Goal: Transaction & Acquisition: Purchase product/service

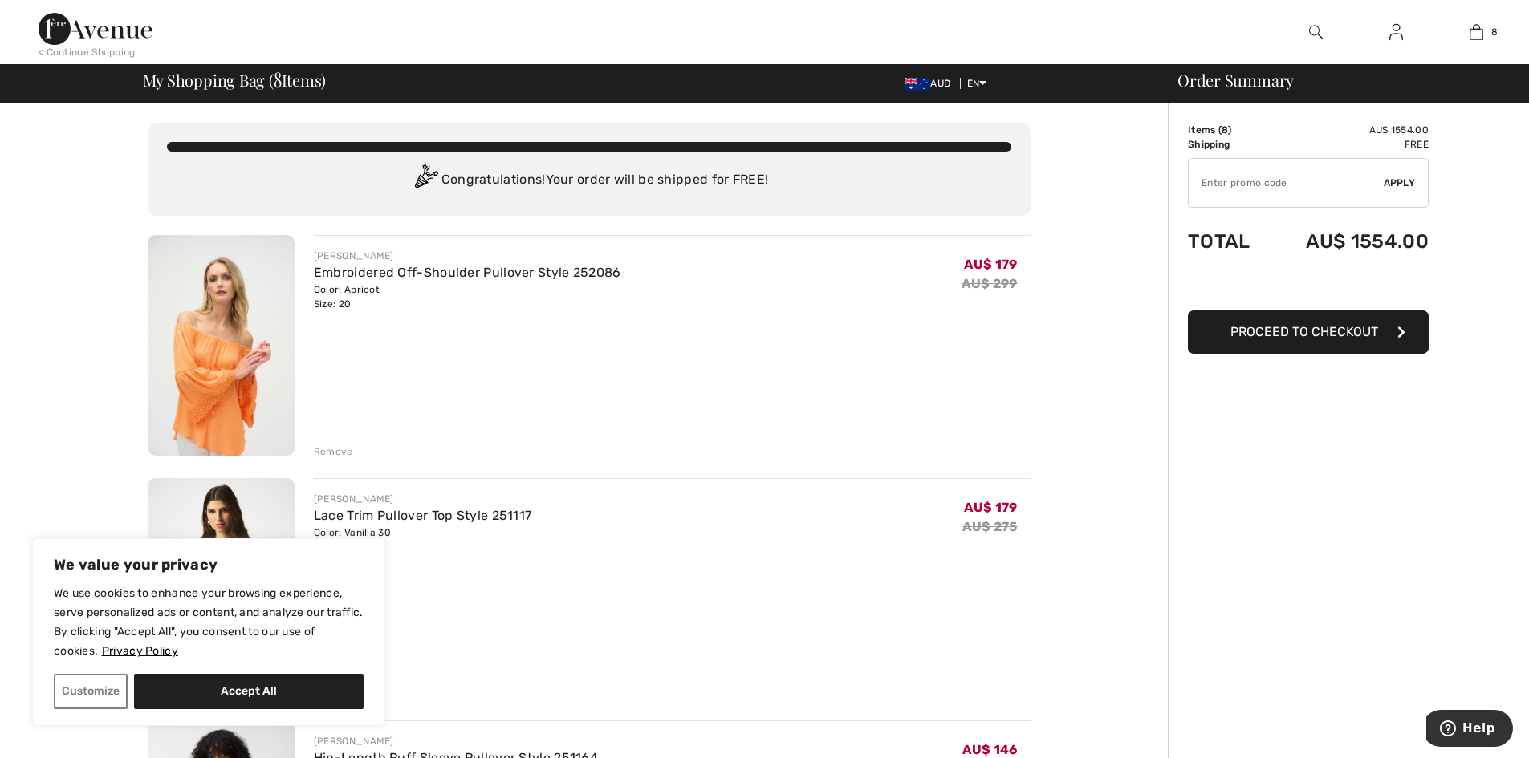
click at [330, 451] on div "Remove" at bounding box center [333, 452] width 39 height 14
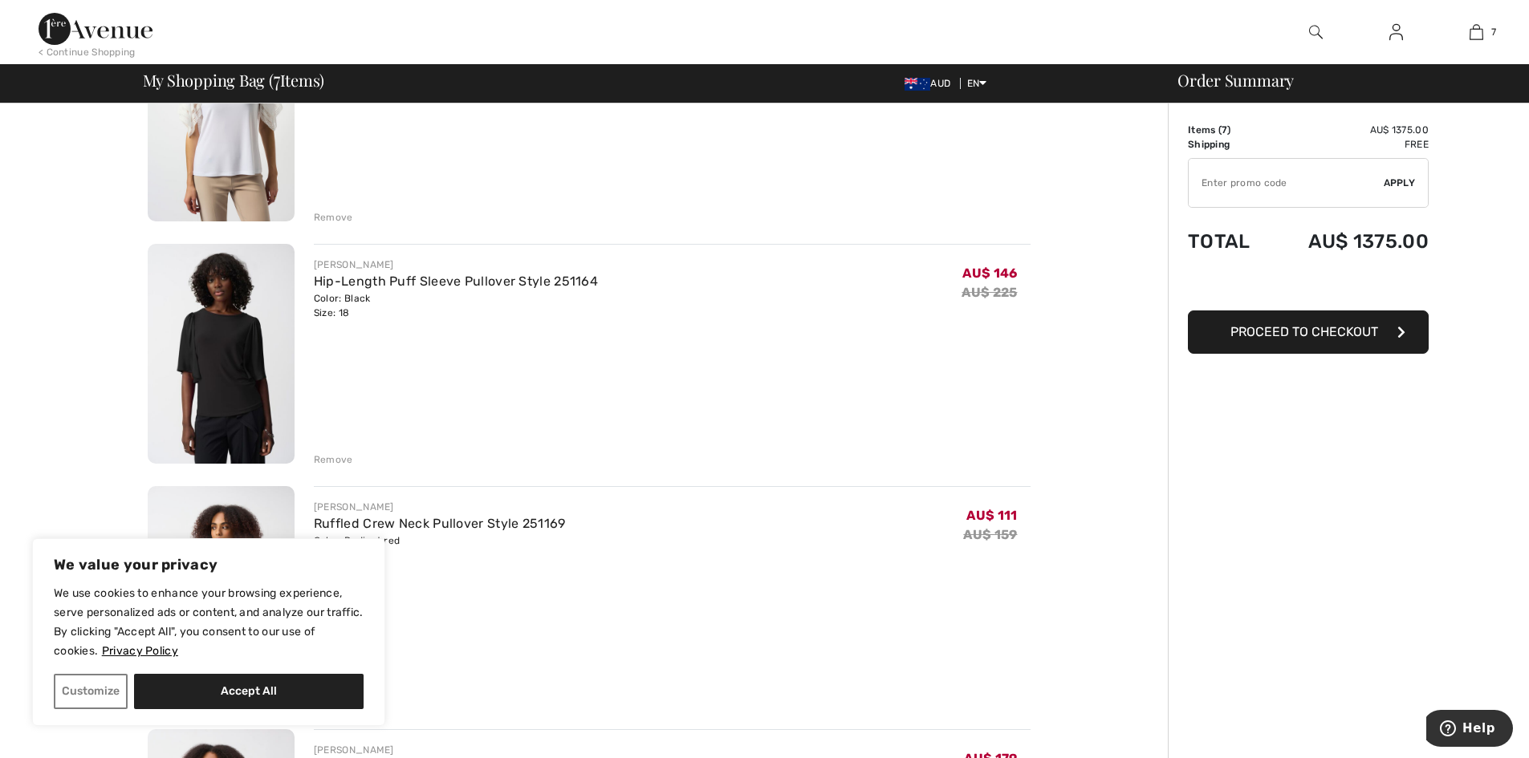
scroll to position [241, 0]
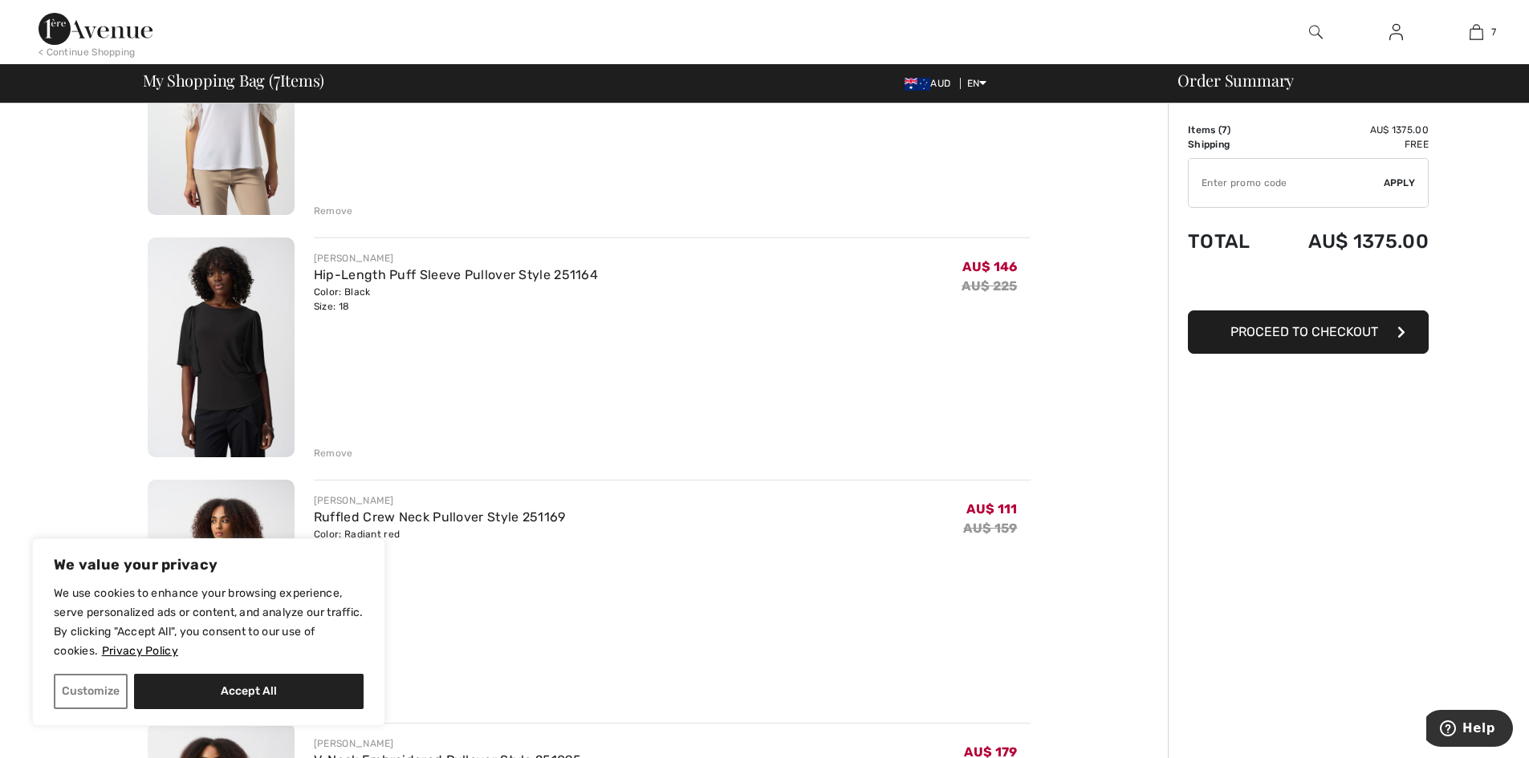
click at [337, 456] on div "Remove" at bounding box center [333, 453] width 39 height 14
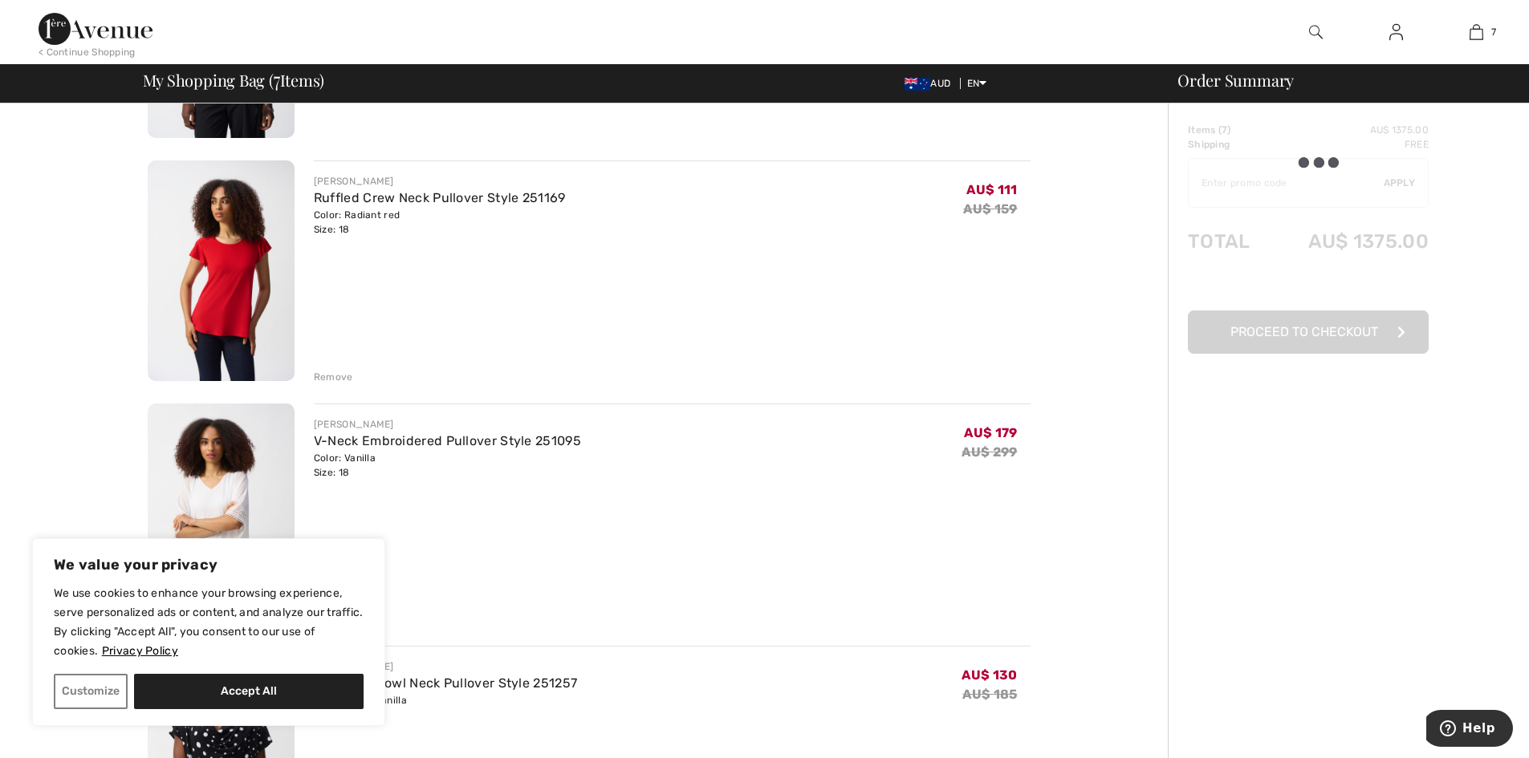
scroll to position [562, 0]
click at [329, 371] on div "Remove" at bounding box center [333, 375] width 39 height 14
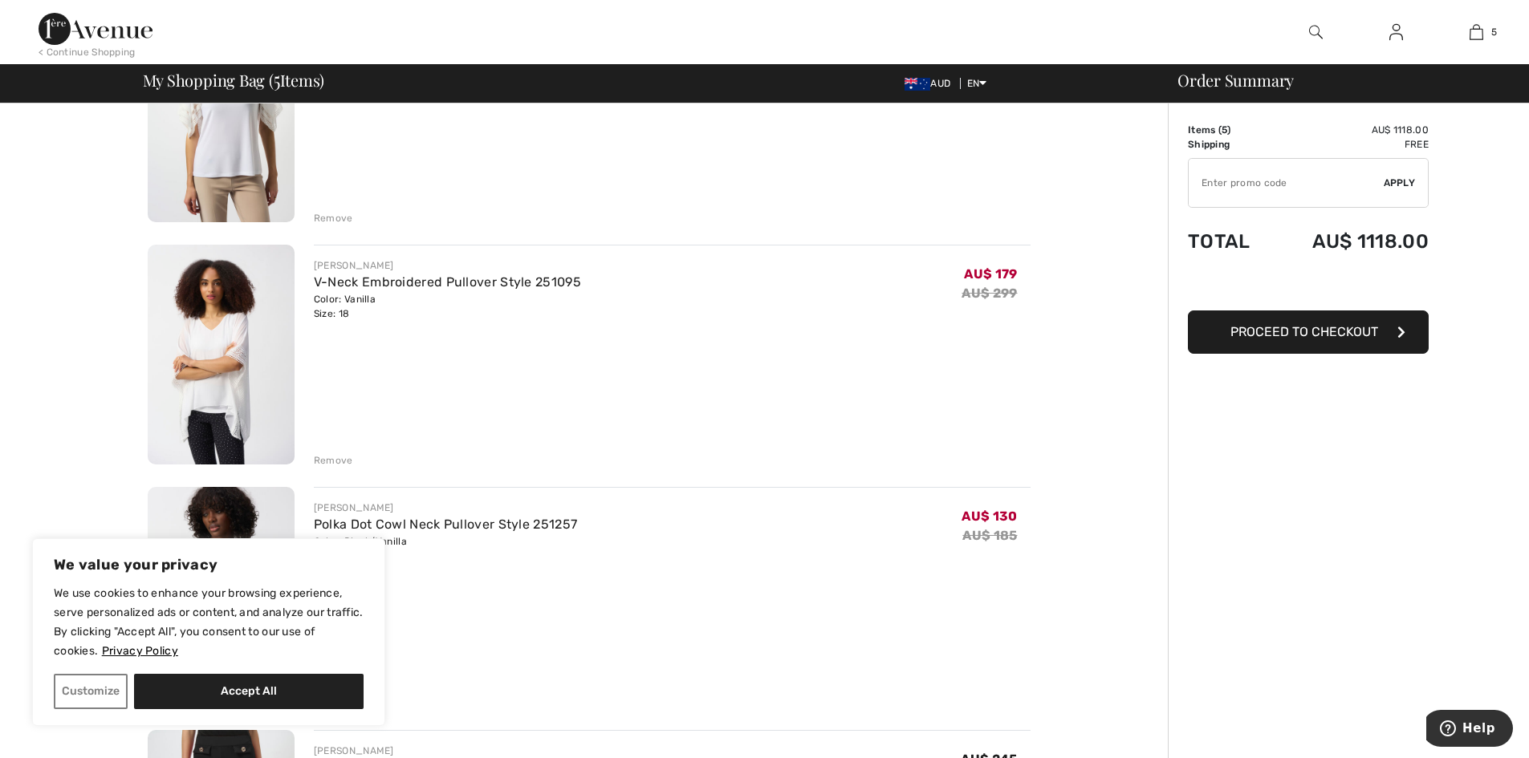
scroll to position [241, 0]
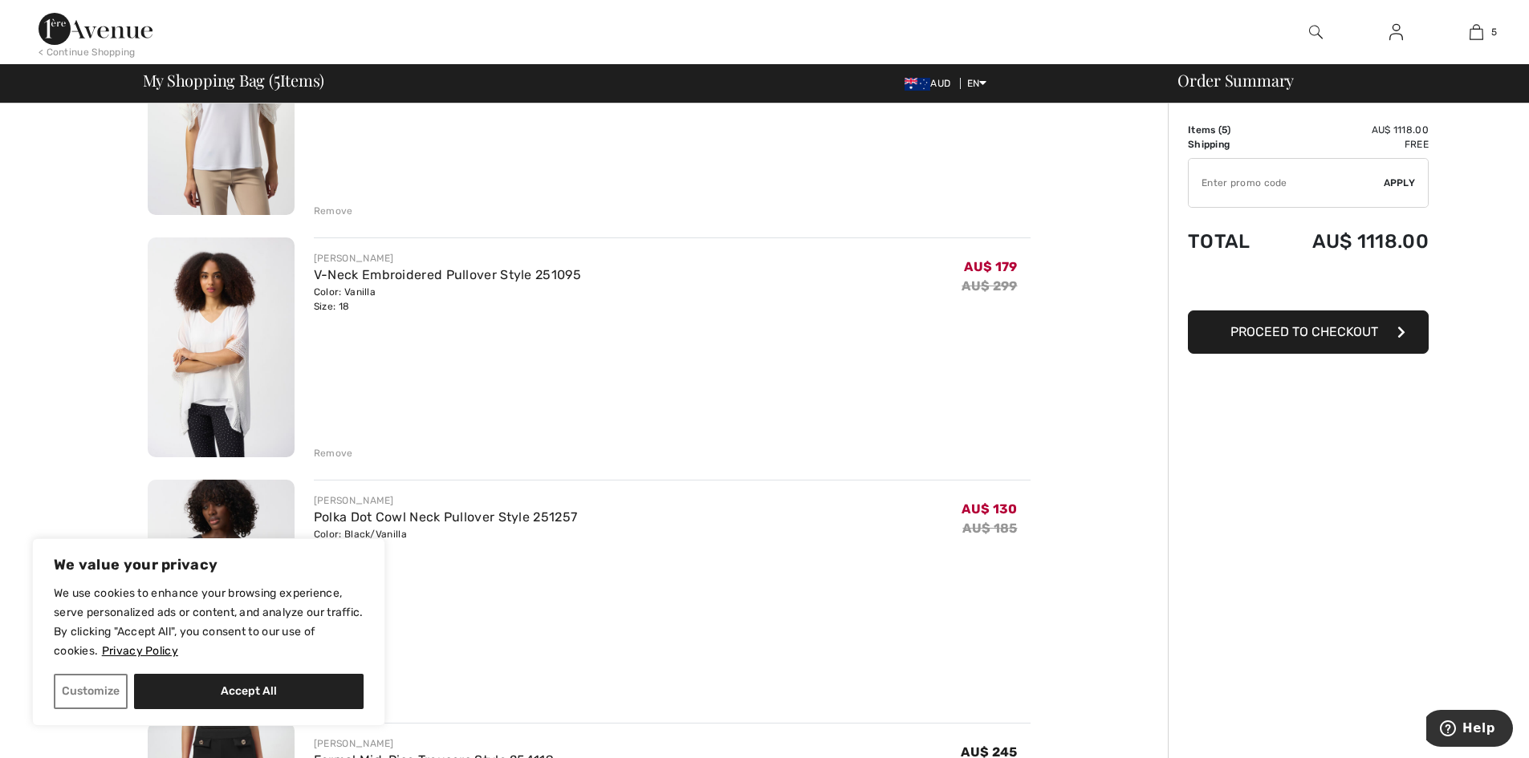
drag, startPoint x: 321, startPoint y: 453, endPoint x: 677, endPoint y: 445, distance: 356.4
click at [321, 449] on div "Remove" at bounding box center [333, 453] width 39 height 14
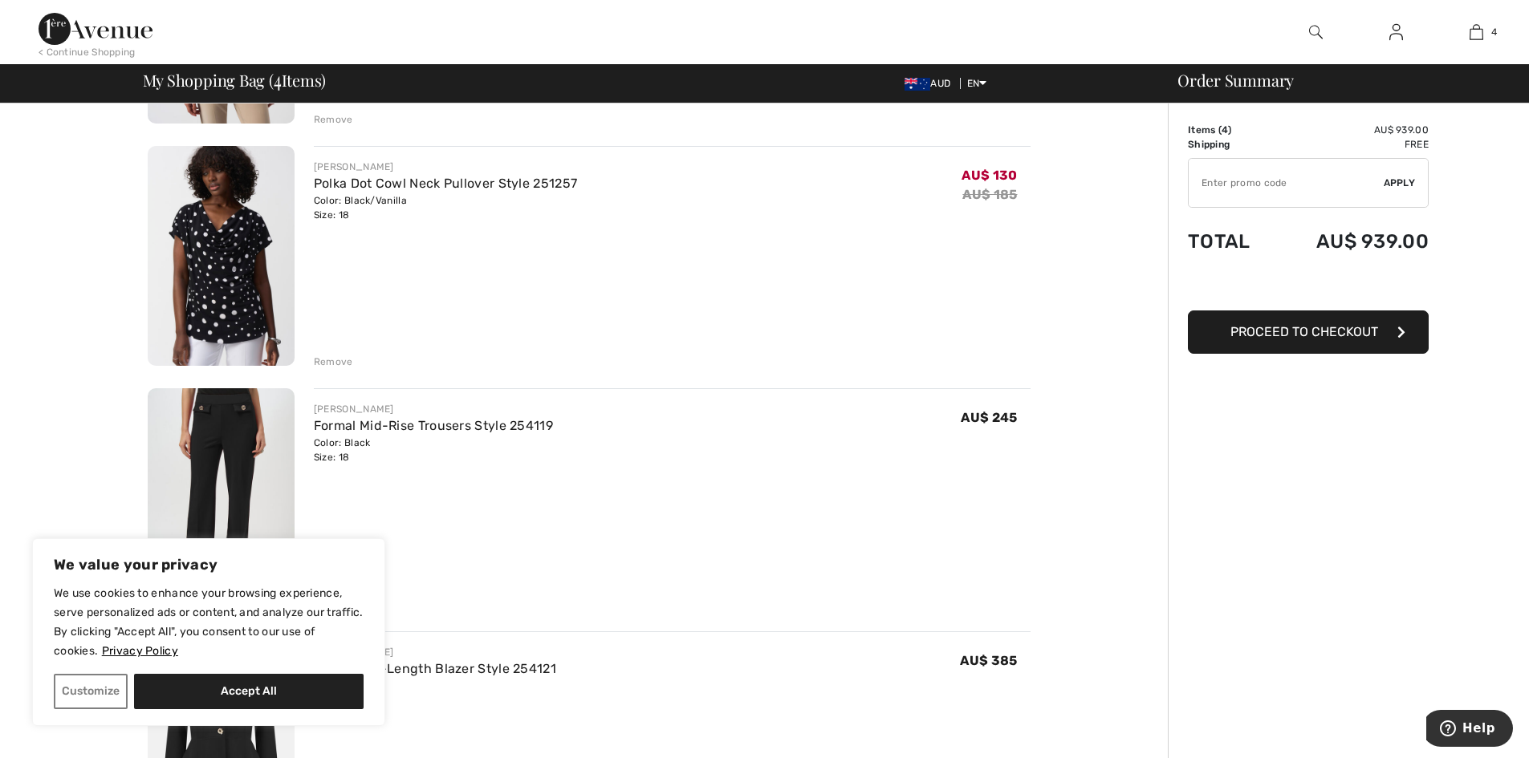
scroll to position [326, 0]
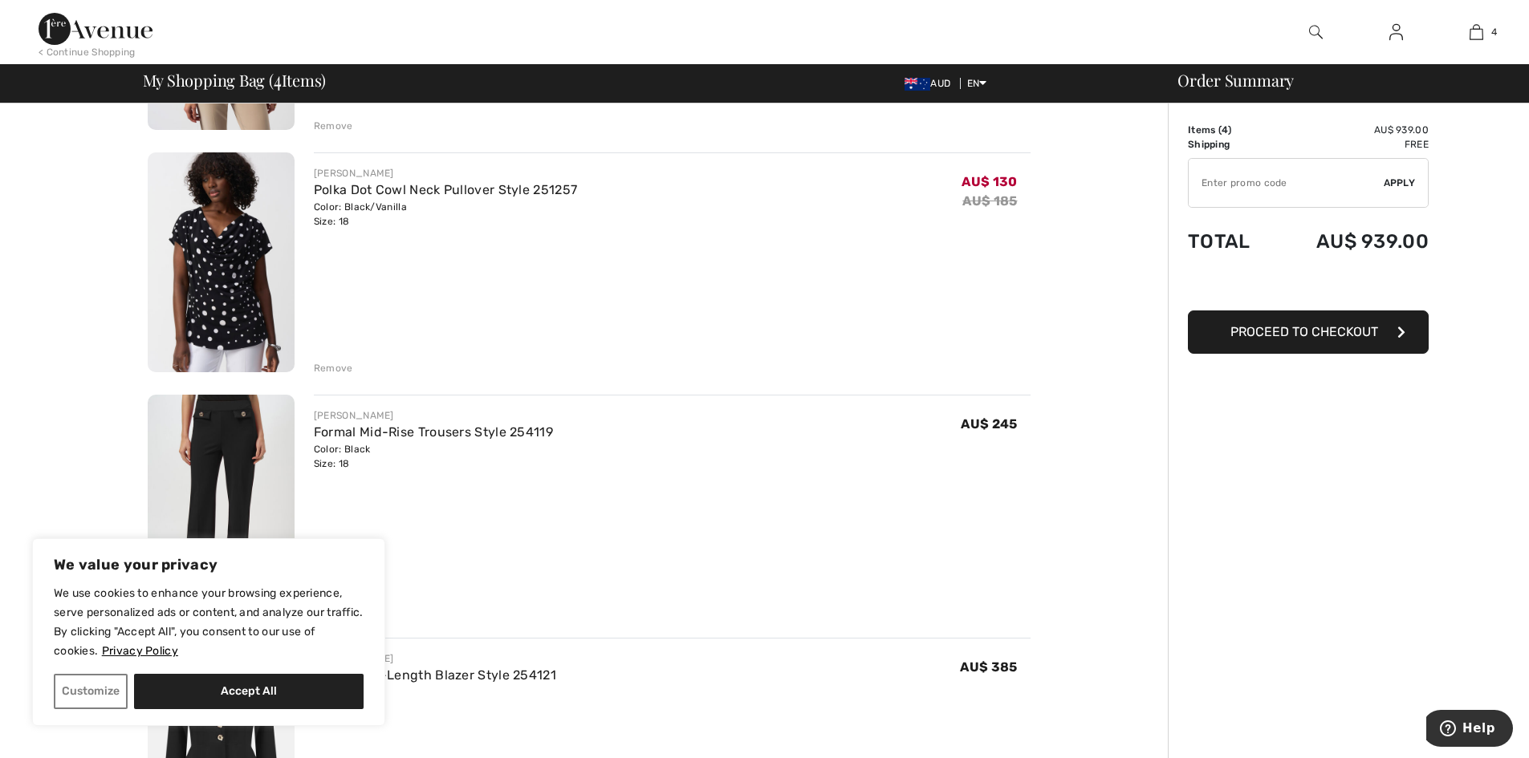
click at [331, 369] on div "Remove" at bounding box center [333, 368] width 39 height 14
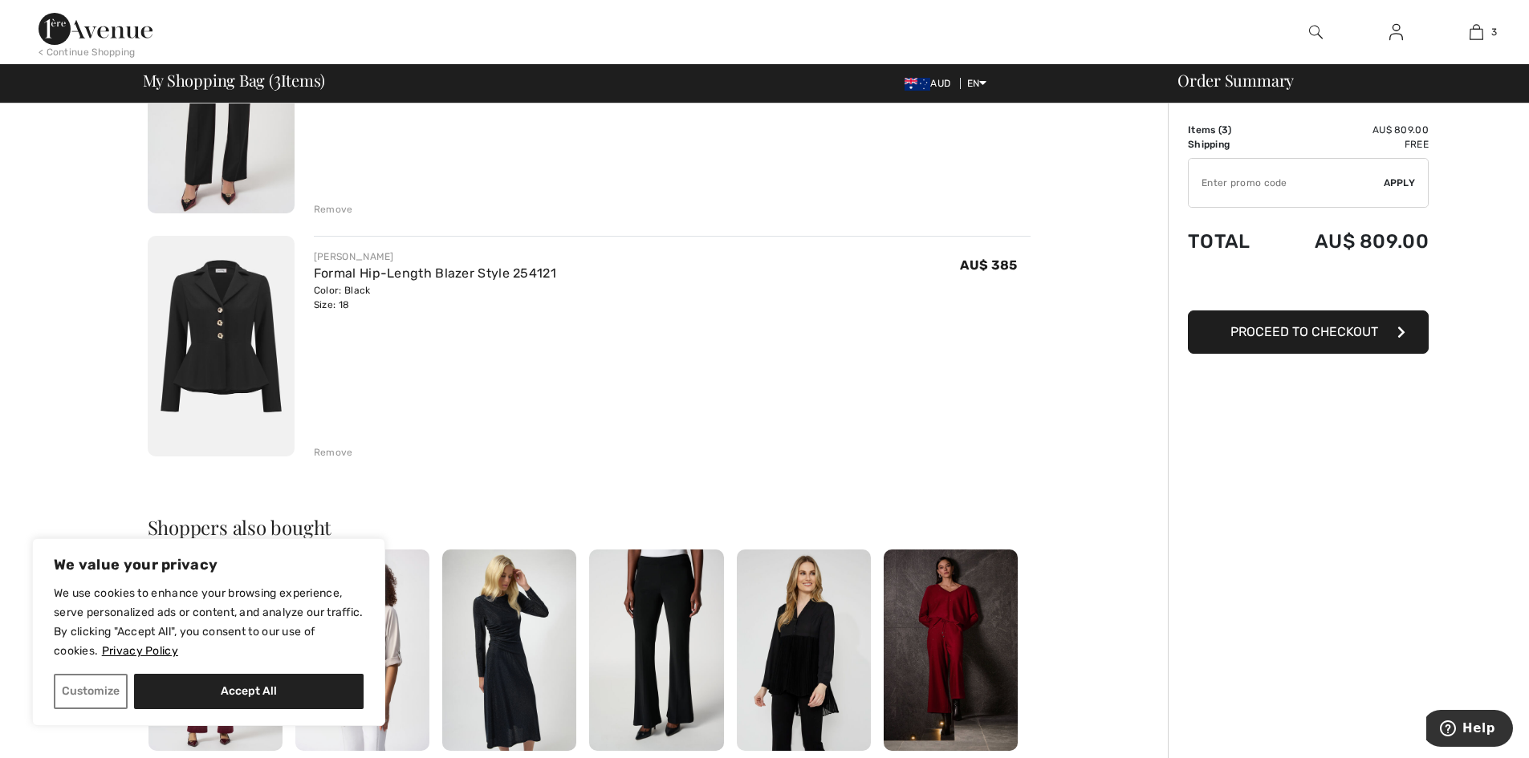
scroll to position [486, 0]
drag, startPoint x: 326, startPoint y: 446, endPoint x: 406, endPoint y: 415, distance: 86.2
click at [325, 446] on div "Remove" at bounding box center [333, 451] width 39 height 14
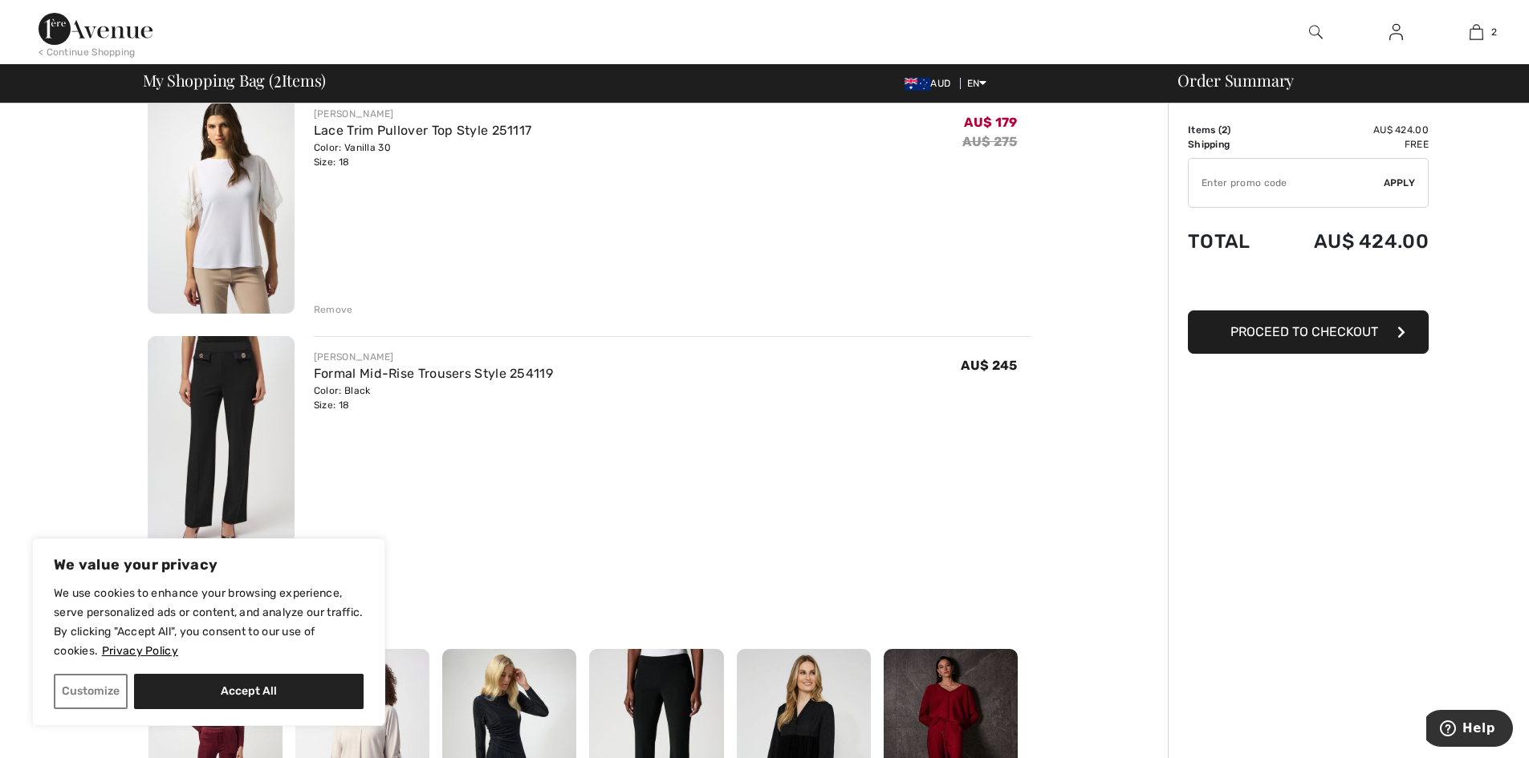
scroll to position [165, 0]
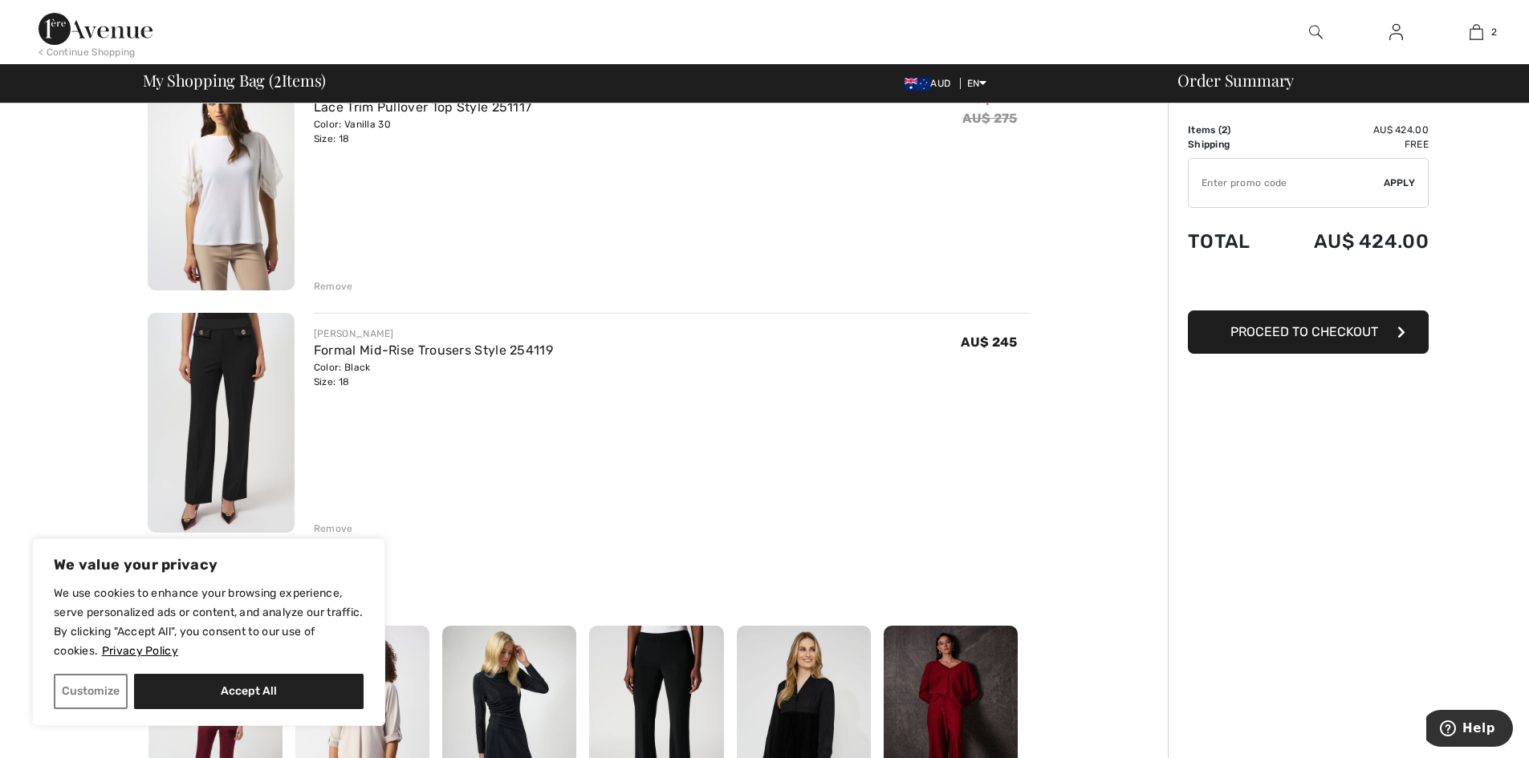
click at [922, 672] on img at bounding box center [951, 726] width 134 height 201
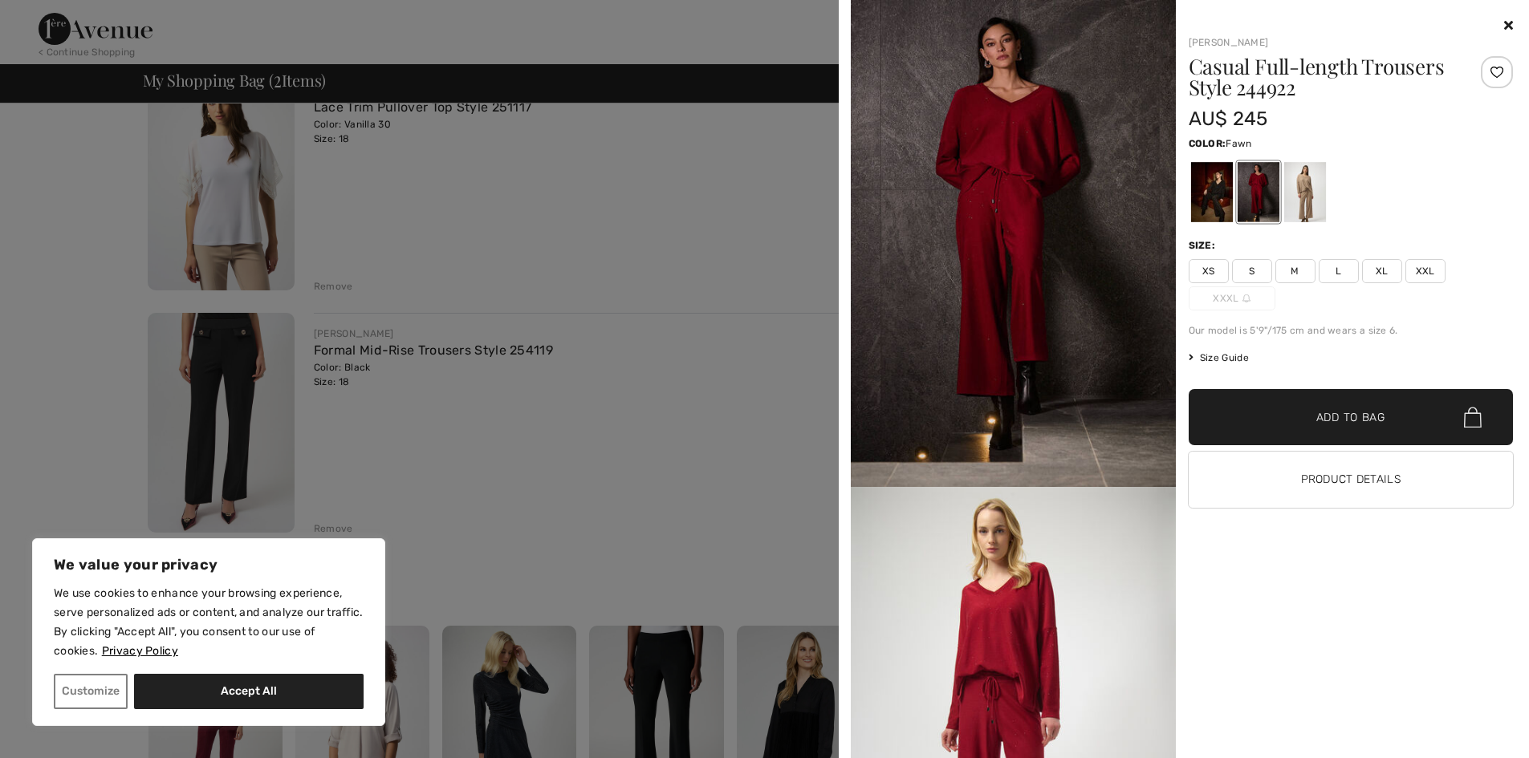
click at [1305, 185] on div at bounding box center [1304, 192] width 42 height 60
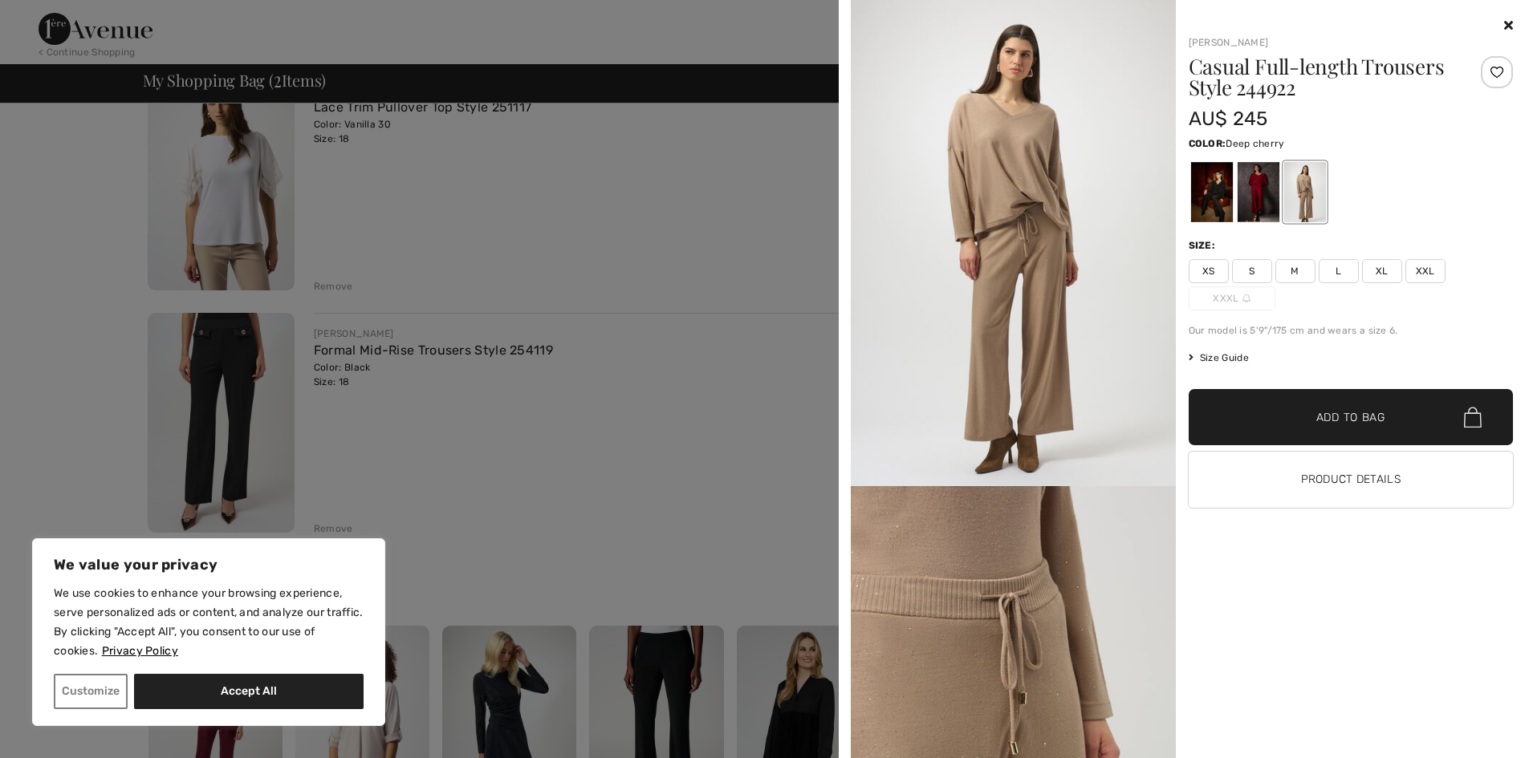
click at [1264, 202] on div at bounding box center [1258, 192] width 42 height 60
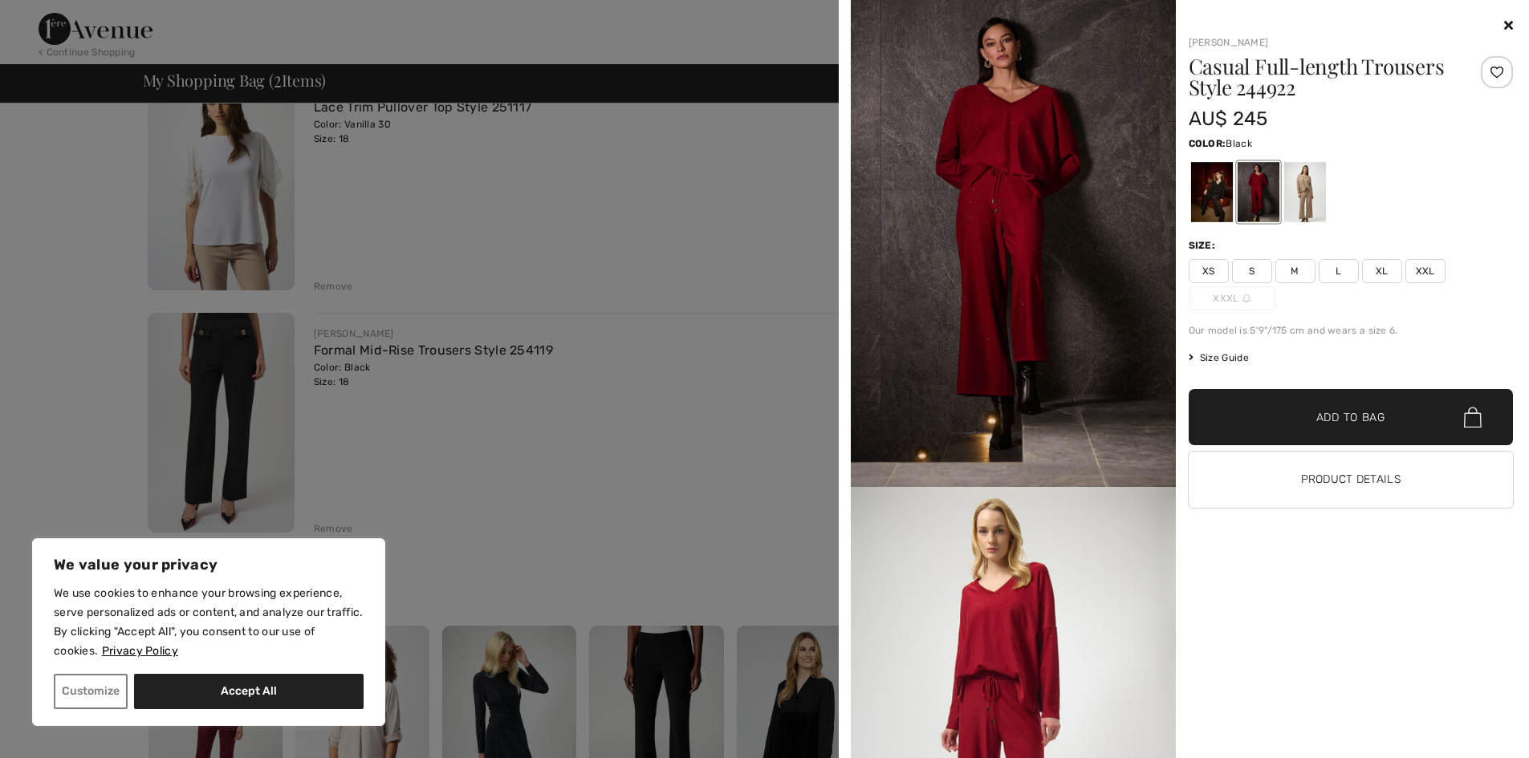
click at [1217, 196] on div at bounding box center [1211, 192] width 42 height 60
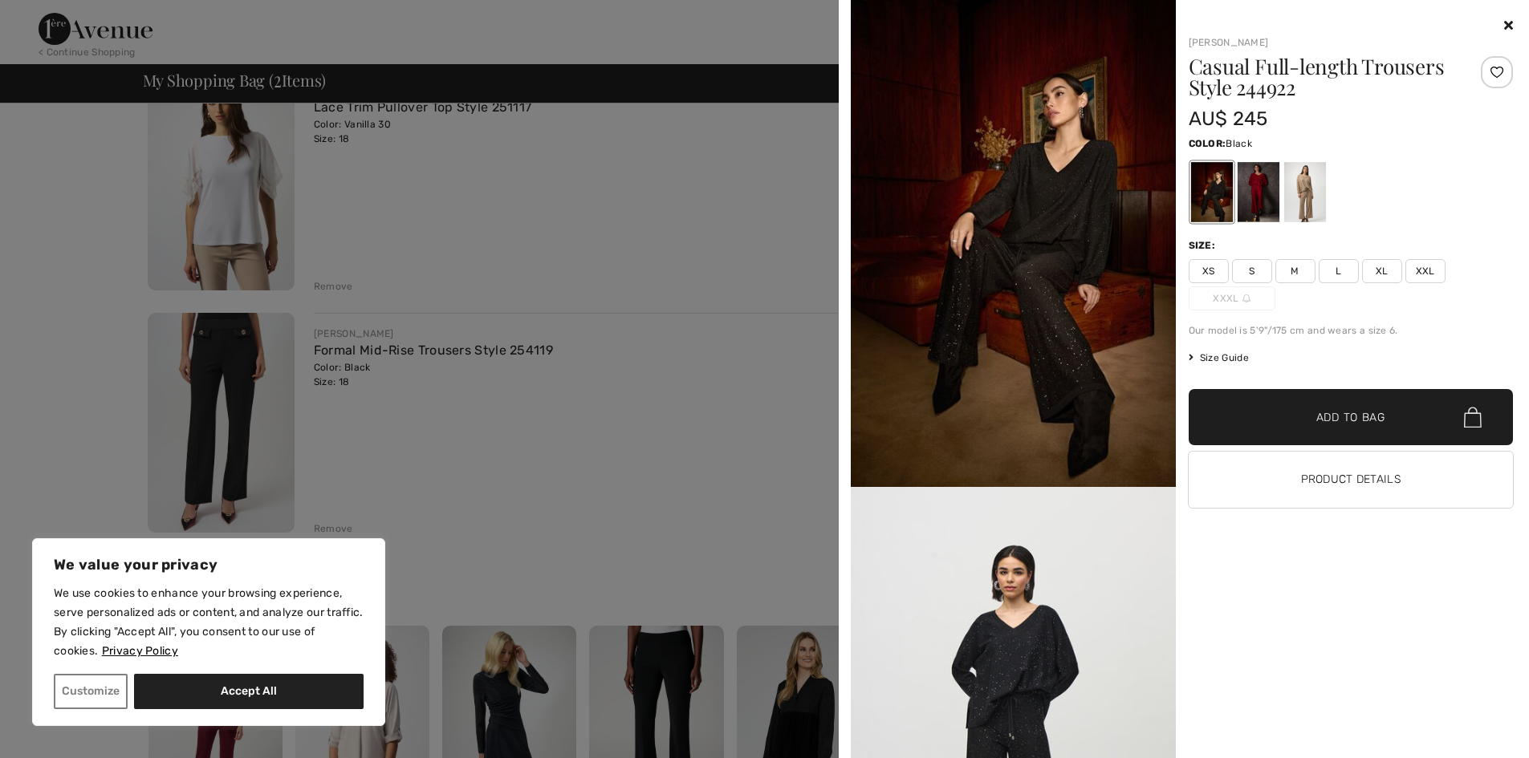
click at [1510, 21] on icon at bounding box center [1508, 24] width 9 height 13
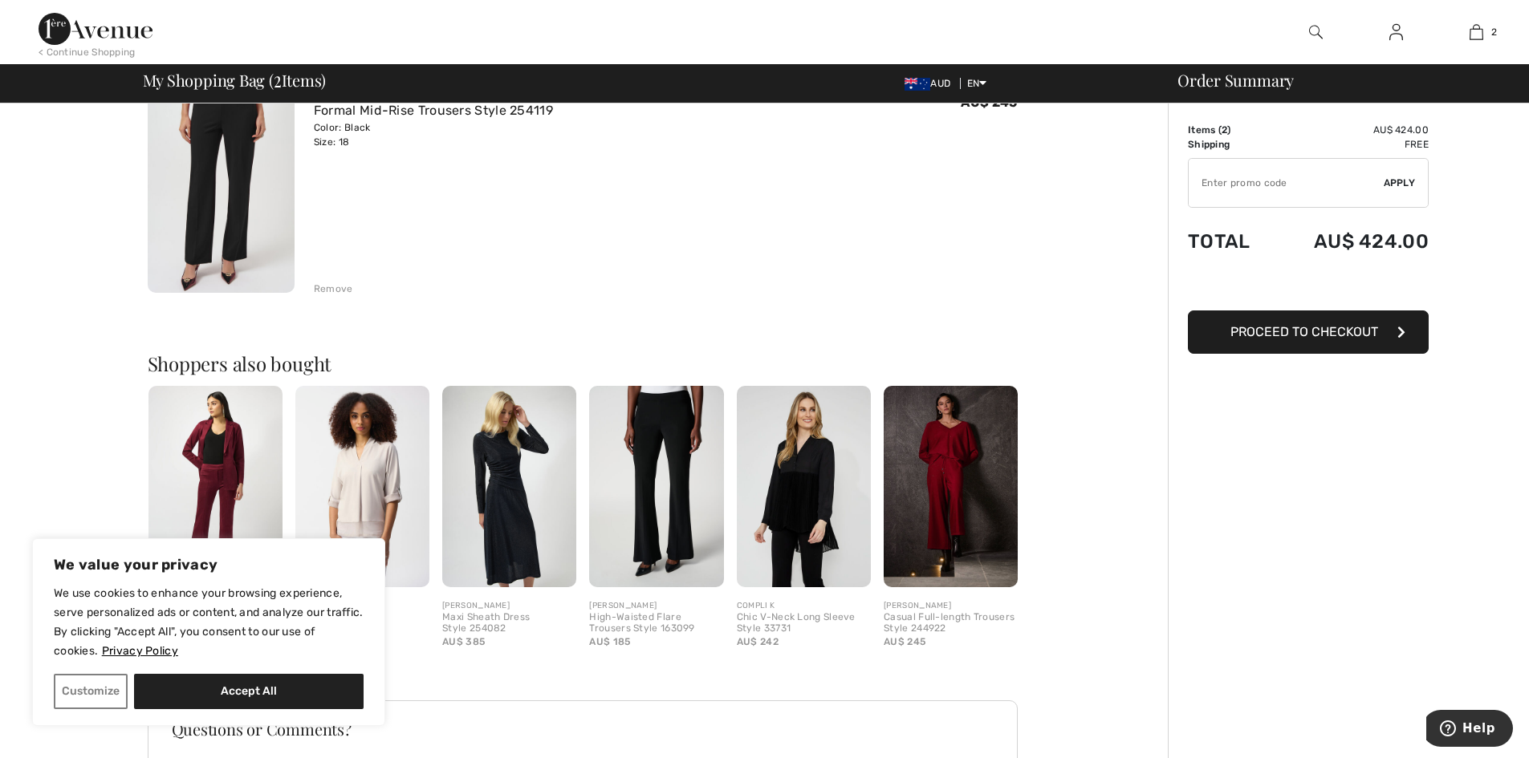
scroll to position [406, 0]
click at [317, 288] on div "Remove" at bounding box center [333, 288] width 39 height 14
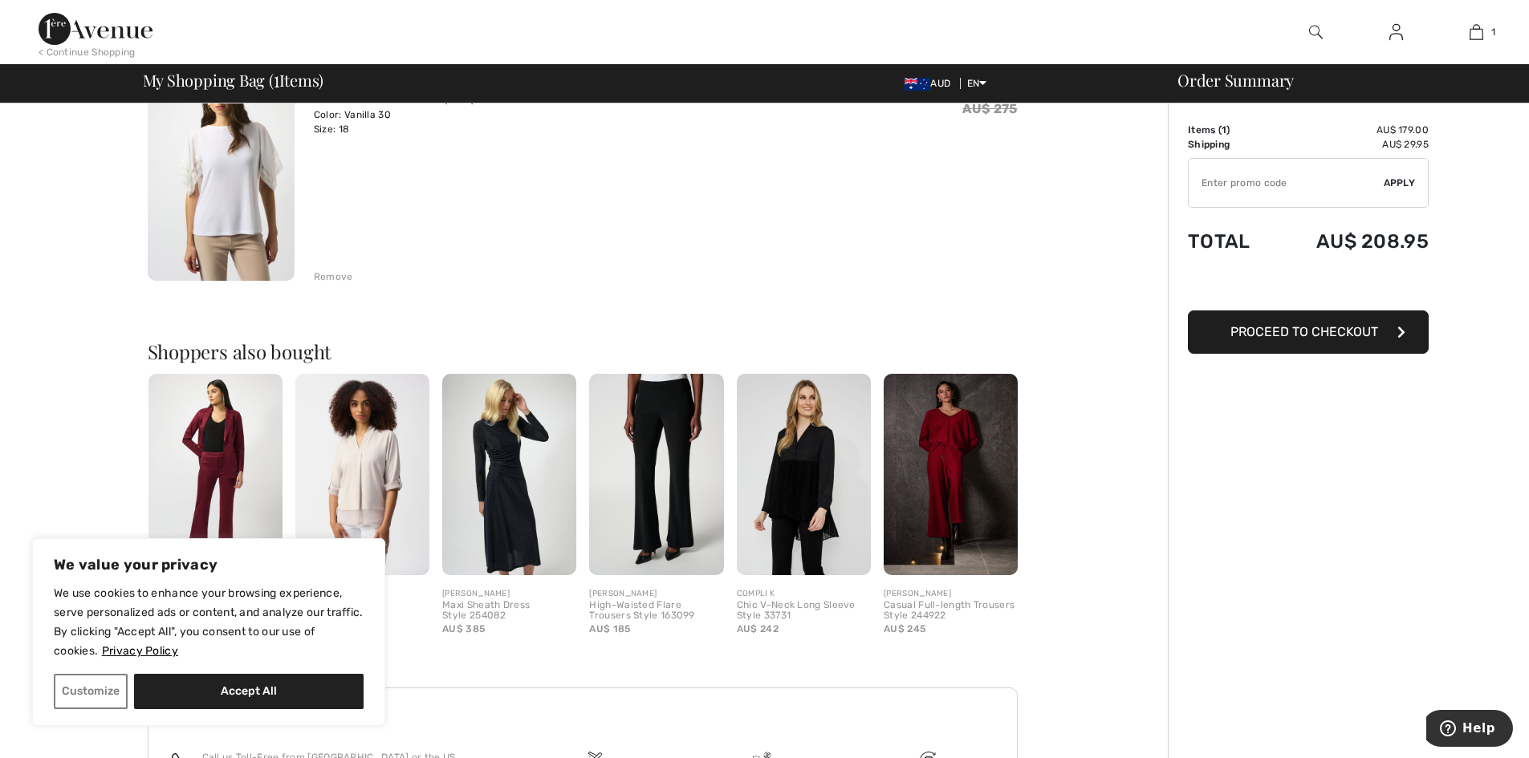
scroll to position [0, 0]
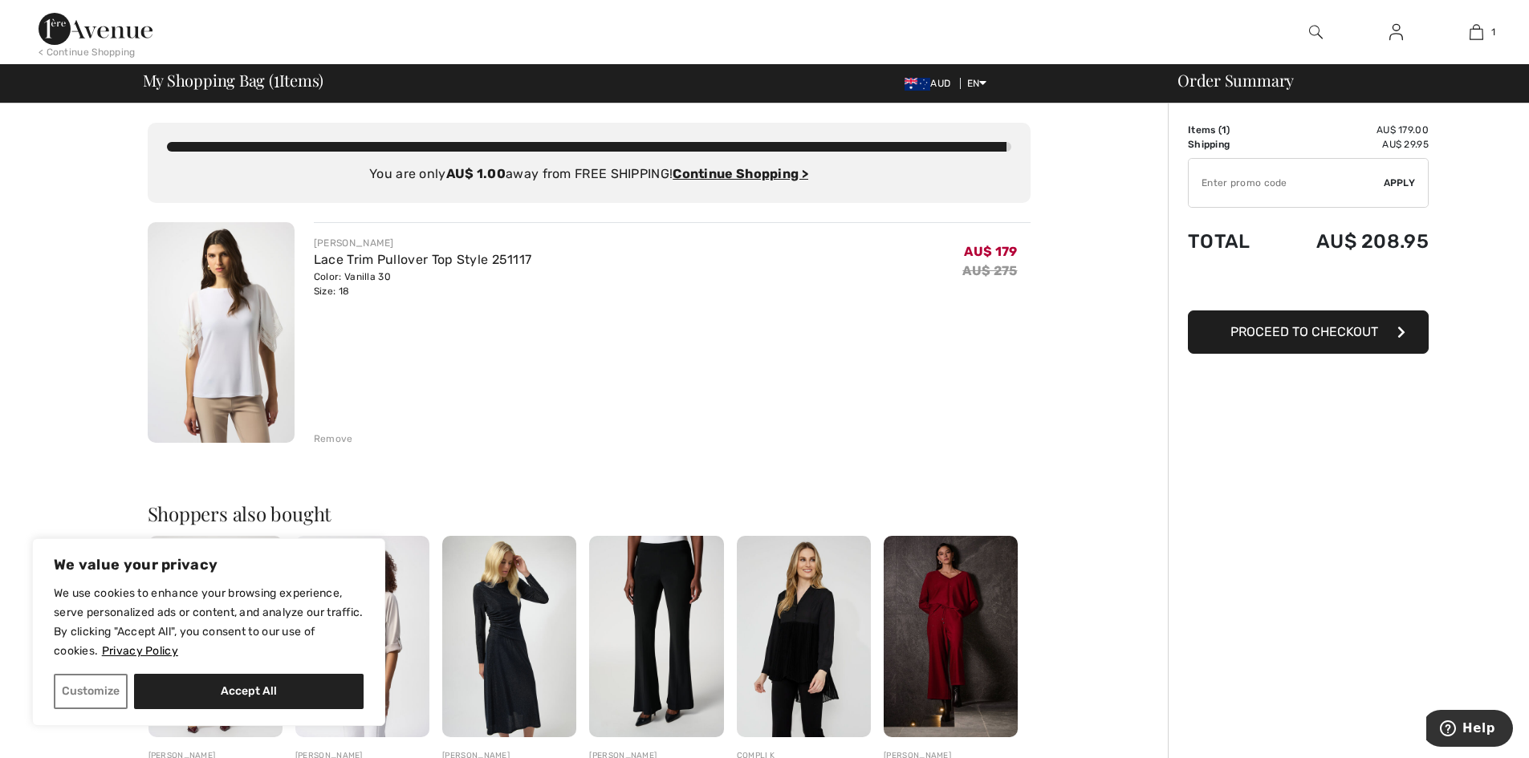
click at [337, 432] on div "Remove" at bounding box center [333, 439] width 39 height 14
